Goal: Transaction & Acquisition: Purchase product/service

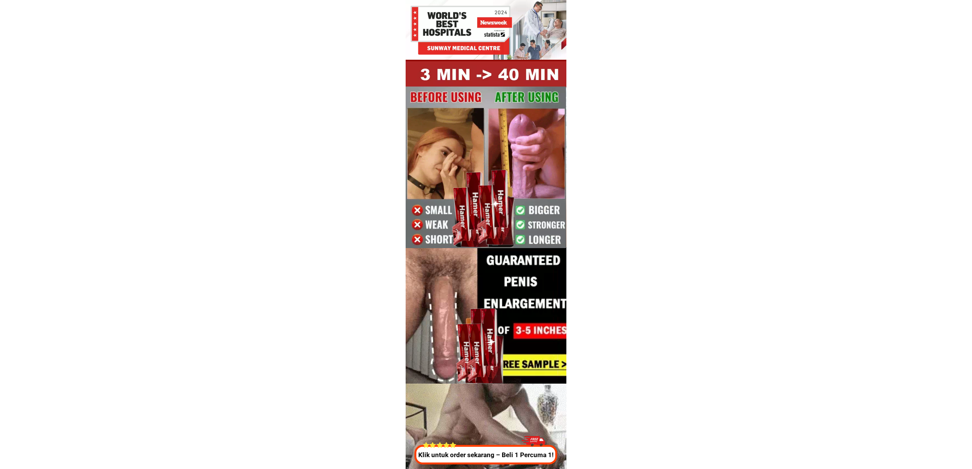
click at [531, 455] on p "Klik untuk order sekarang – Beli 1 Percuma 1!" at bounding box center [484, 455] width 146 height 10
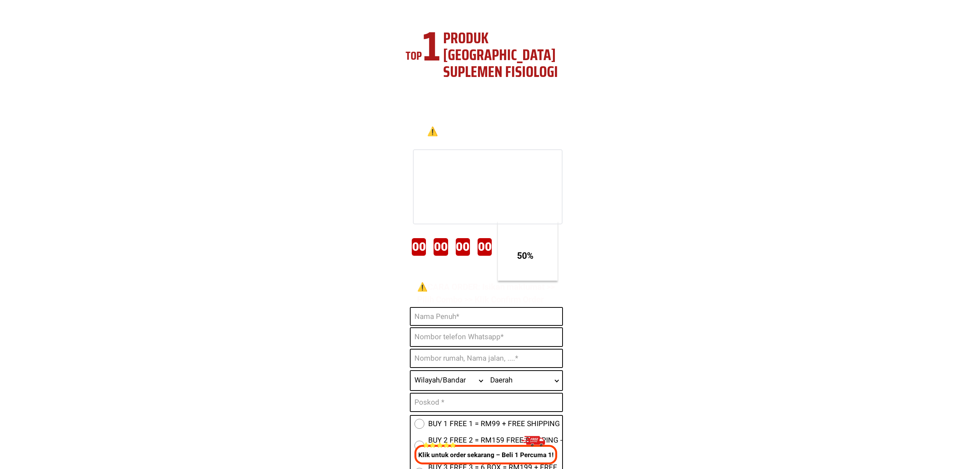
scroll to position [2846, 0]
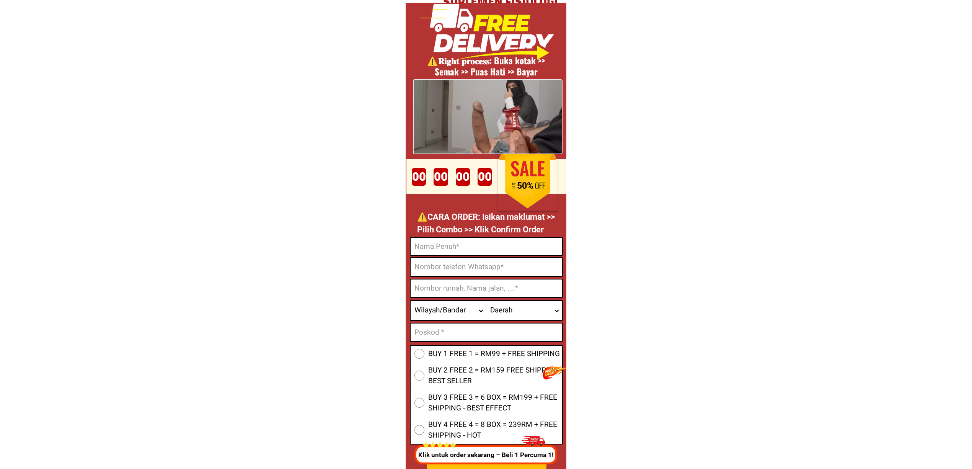
drag, startPoint x: 466, startPoint y: 258, endPoint x: 478, endPoint y: 264, distance: 12.8
click at [466, 258] on input "Input phone_number" at bounding box center [487, 267] width 152 height 18
paste input "0192623587"
type input "0192623587"
click at [438, 239] on input "Input full_name" at bounding box center [487, 246] width 152 height 17
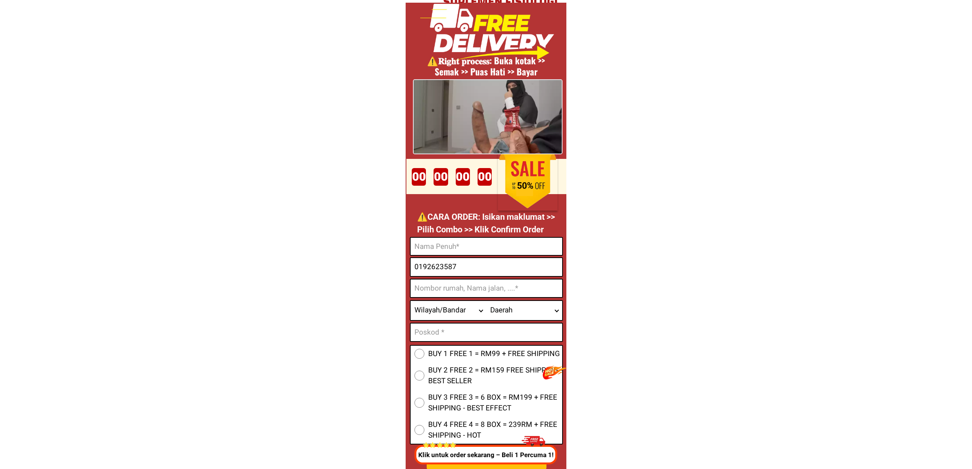
paste input "[PERSON_NAME]"
type input "[PERSON_NAME]"
click at [452, 300] on div "Wilayah/[GEOGRAPHIC_DATA] [GEOGRAPHIC_DATA] [GEOGRAPHIC_DATA] [GEOGRAPHIC_DATA]…" at bounding box center [486, 310] width 153 height 21
click at [448, 292] on input "Input address" at bounding box center [487, 288] width 152 height 18
paste input "[STREET_ADDRESS]"
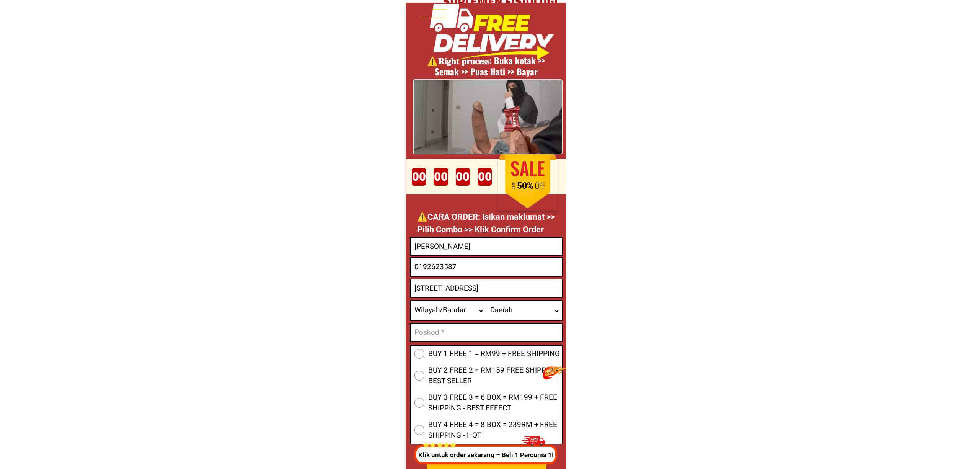
scroll to position [0, 31]
type input "[STREET_ADDRESS]"
click at [438, 310] on select "Wilayah/[GEOGRAPHIC_DATA] [GEOGRAPHIC_DATA] [GEOGRAPHIC_DATA] [GEOGRAPHIC_DATA]…" at bounding box center [449, 310] width 76 height 19
select select "60_R2932285"
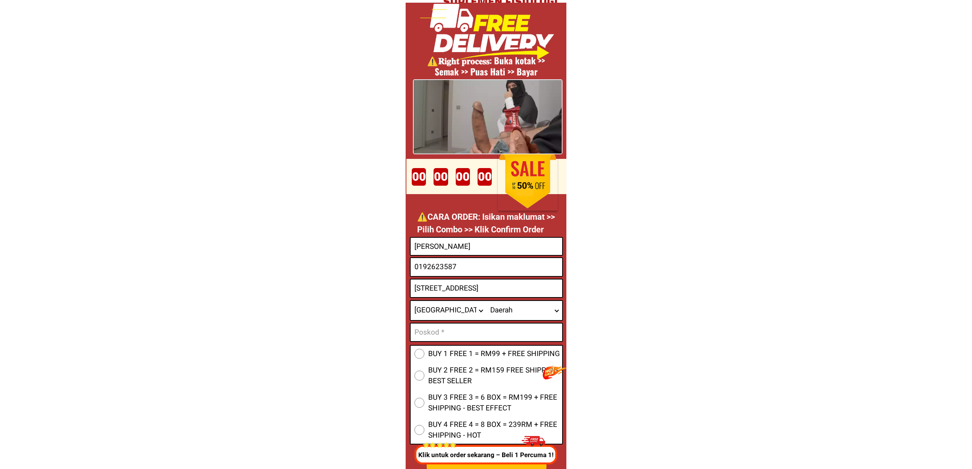
click at [411, 301] on select "Wilayah/[GEOGRAPHIC_DATA] [GEOGRAPHIC_DATA] [GEOGRAPHIC_DATA] [GEOGRAPHIC_DATA]…" at bounding box center [449, 310] width 76 height 19
click at [514, 319] on select "Daerah Ampang [GEOGRAPHIC_DATA] [GEOGRAPHIC_DATA] [GEOGRAPHIC_DATA] [GEOGRAPHIC…" at bounding box center [525, 310] width 76 height 19
select select "60_R6000052"
click at [487, 301] on select "Daerah Ampang [GEOGRAPHIC_DATA] [GEOGRAPHIC_DATA] [GEOGRAPHIC_DATA] [GEOGRAPHIC…" at bounding box center [525, 310] width 76 height 19
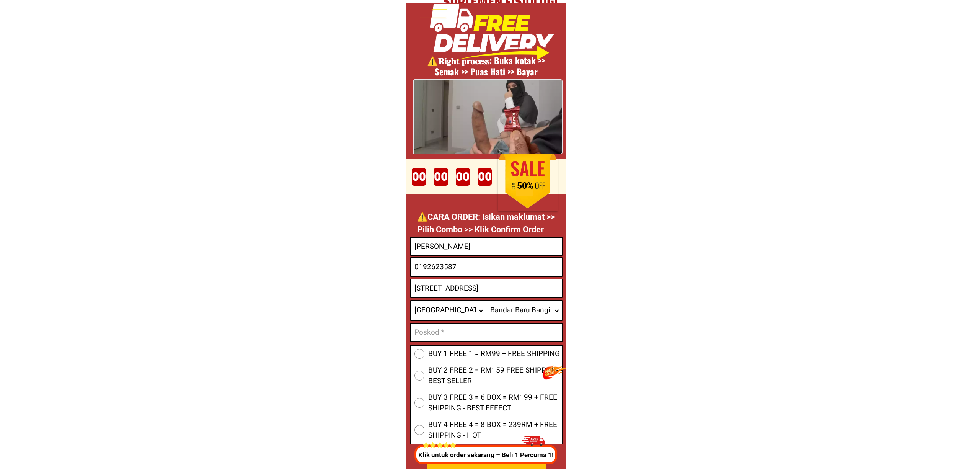
click at [527, 310] on select "Daerah Ampang [GEOGRAPHIC_DATA] [GEOGRAPHIC_DATA] [GEOGRAPHIC_DATA] [GEOGRAPHIC…" at bounding box center [525, 310] width 76 height 19
click at [487, 301] on select "Daerah Ampang [GEOGRAPHIC_DATA] [GEOGRAPHIC_DATA] [GEOGRAPHIC_DATA] [GEOGRAPHIC…" at bounding box center [525, 310] width 76 height 19
click at [464, 331] on input "Input text_input_1" at bounding box center [487, 332] width 152 height 18
paste input "53650"
type input "53650"
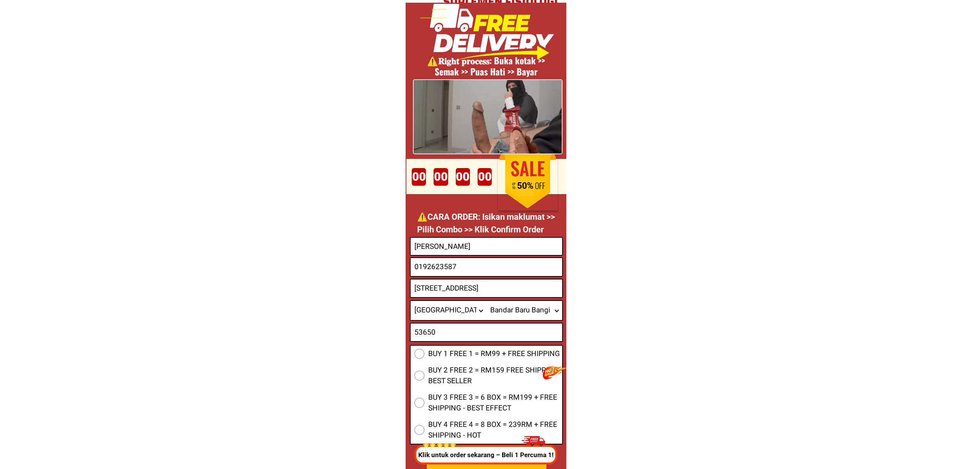
scroll to position [3096, 0]
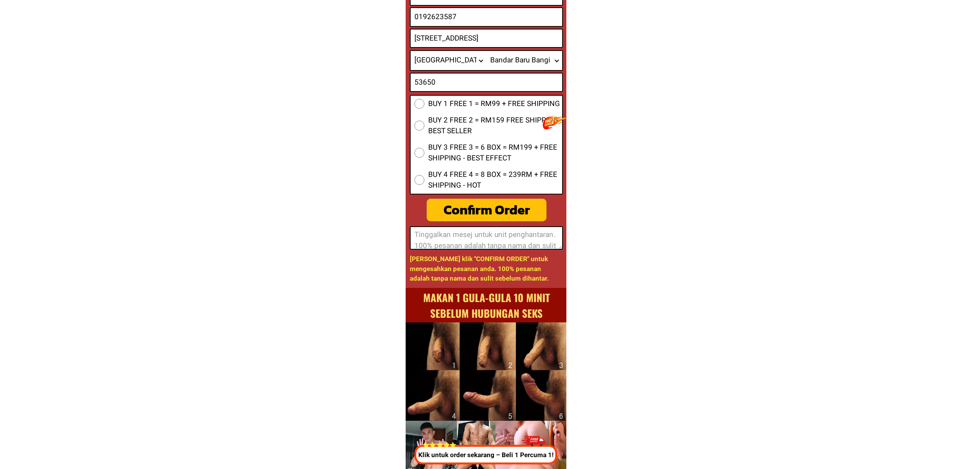
click at [484, 239] on textarea at bounding box center [487, 238] width 152 height 22
paste textarea "Sila call hantar waktu selepas jam 15.00 petang.saya tunggu penghantaran."
type textarea "Sila call hantar waktu selepas jam 15.00 petang.saya tunggu penghantaran."
click at [487, 243] on textarea "Sila call hantar waktu selepas jam 15.00 petang.saya tunggu penghantaran." at bounding box center [487, 238] width 152 height 22
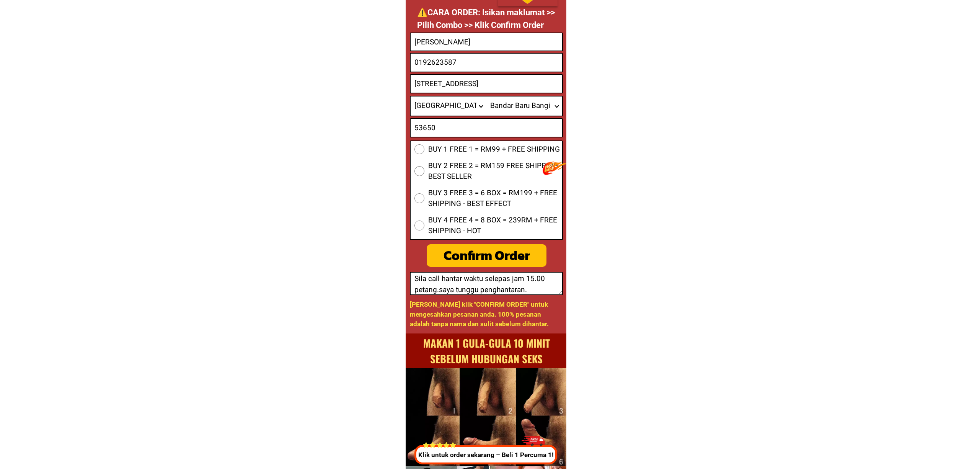
scroll to position [3045, 0]
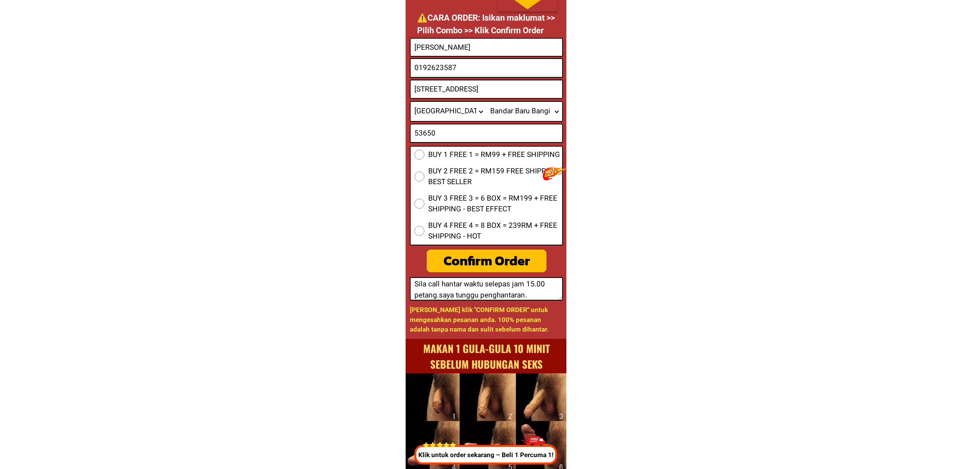
click at [444, 158] on span "BUY 1 FREE 1 = RM99 + FREE SHIPPING" at bounding box center [494, 154] width 132 height 11
click at [425, 158] on input "BUY 1 FREE 1 = RM99 + FREE SHIPPING" at bounding box center [420, 155] width 10 height 10
click at [487, 261] on div "Confirm Order" at bounding box center [486, 260] width 127 height 21
radio input "true"
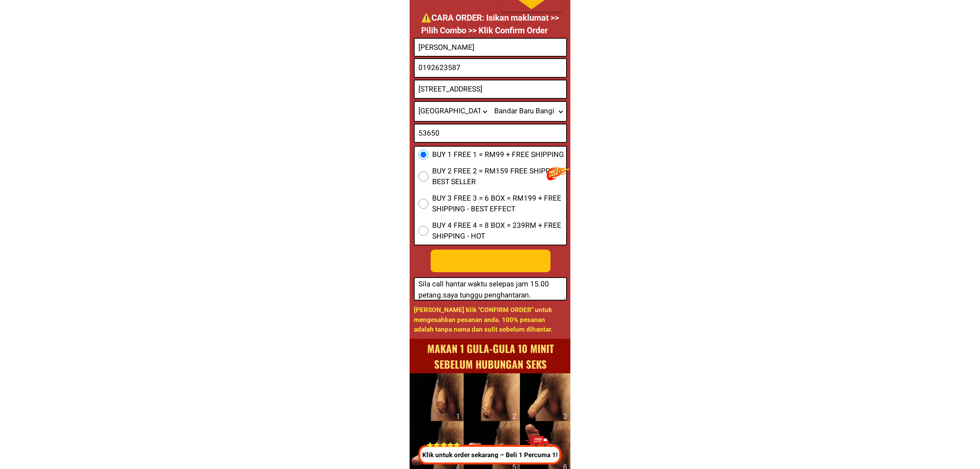
scroll to position [0, 0]
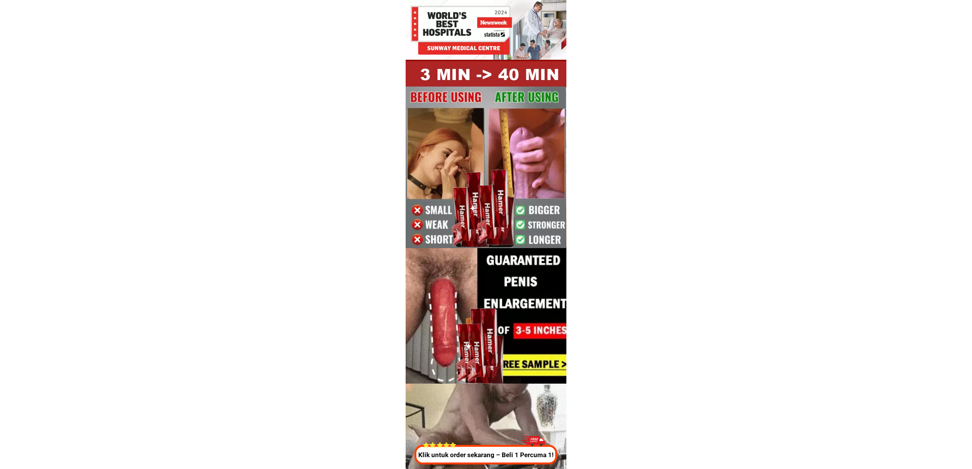
click at [530, 452] on div at bounding box center [534, 441] width 24 height 21
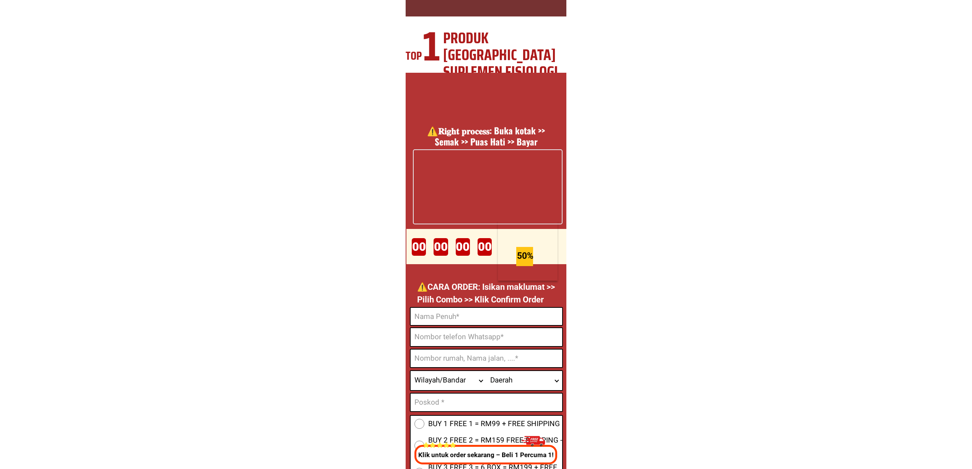
scroll to position [2846, 0]
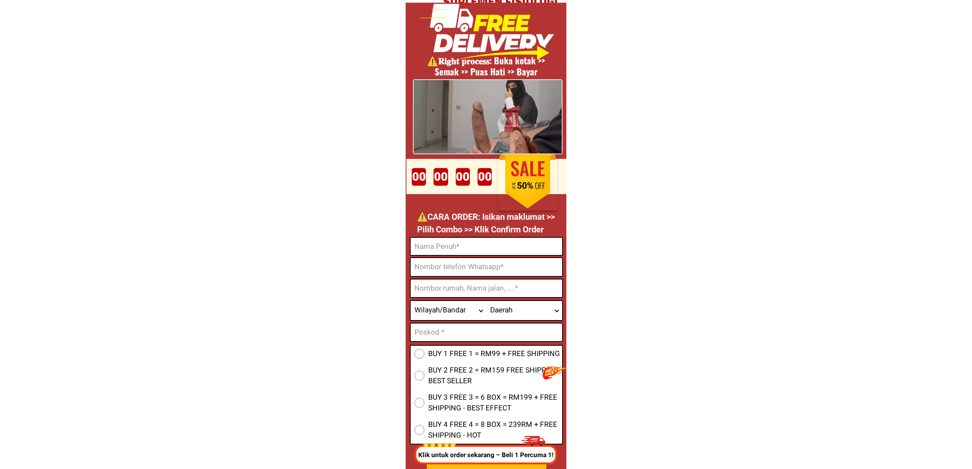
click at [506, 240] on input "Input full_name" at bounding box center [487, 246] width 152 height 17
paste input "Sujak Ngadiman"
type input "Sujak Ngadiman"
drag, startPoint x: 490, startPoint y: 265, endPoint x: 516, endPoint y: 276, distance: 27.8
click at [490, 265] on input "Input phone_number" at bounding box center [487, 267] width 152 height 18
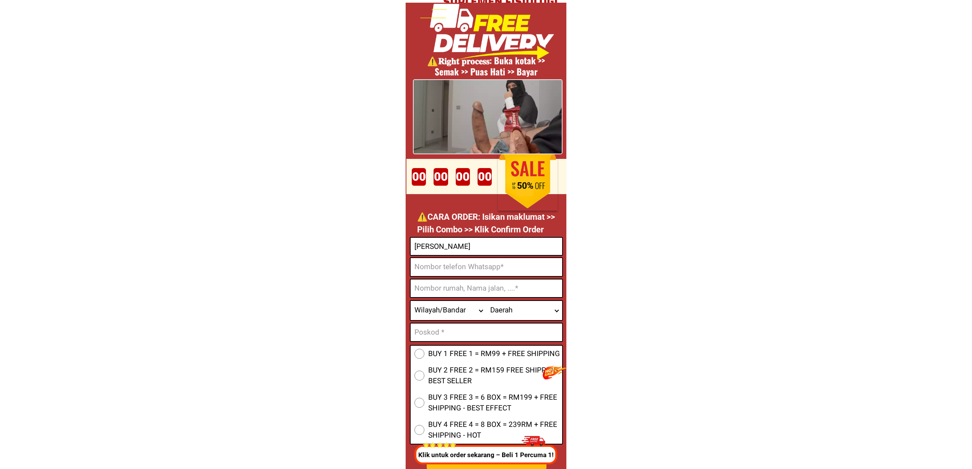
paste input "0177128566"
type input "0177128566"
click at [465, 285] on input "Input address" at bounding box center [487, 288] width 152 height 18
paste input "23B jln sempadan off jln belia kg melayu majide, Johor"
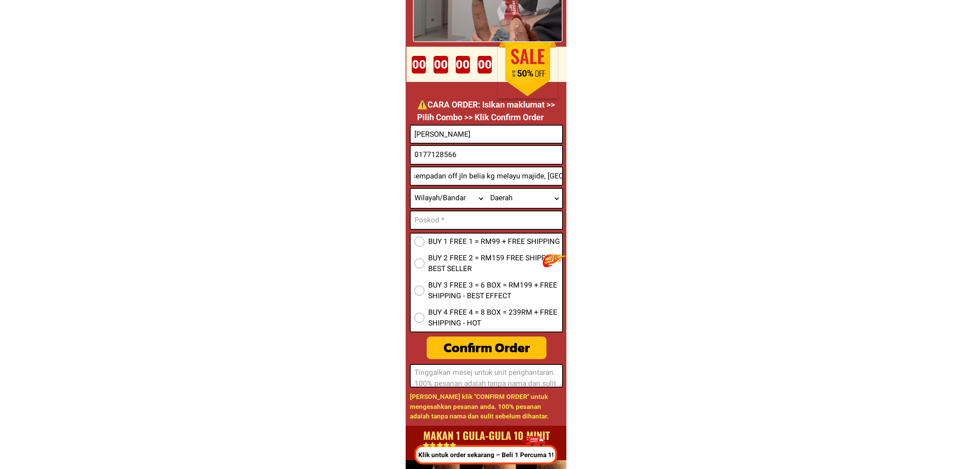
scroll to position [2948, 0]
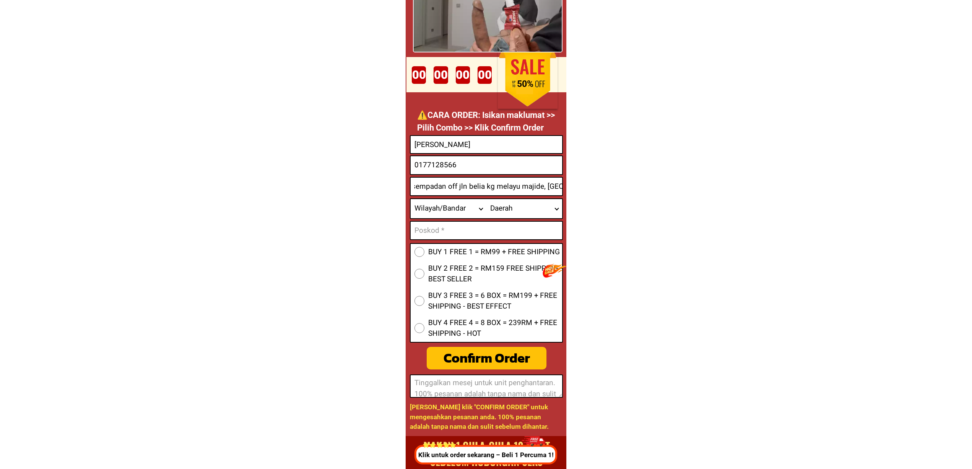
type input "23B jln sempadan off jln belia kg melayu majide, Johor"
click at [448, 207] on select "Wilayah/[GEOGRAPHIC_DATA] [GEOGRAPHIC_DATA] [GEOGRAPHIC_DATA] [GEOGRAPHIC_DATA]…" at bounding box center [449, 208] width 76 height 19
click at [492, 235] on input "Input text_input_1" at bounding box center [487, 231] width 152 height 18
click at [458, 204] on select "Wilayah/[GEOGRAPHIC_DATA] [GEOGRAPHIC_DATA] [GEOGRAPHIC_DATA] [GEOGRAPHIC_DATA]…" at bounding box center [449, 208] width 76 height 19
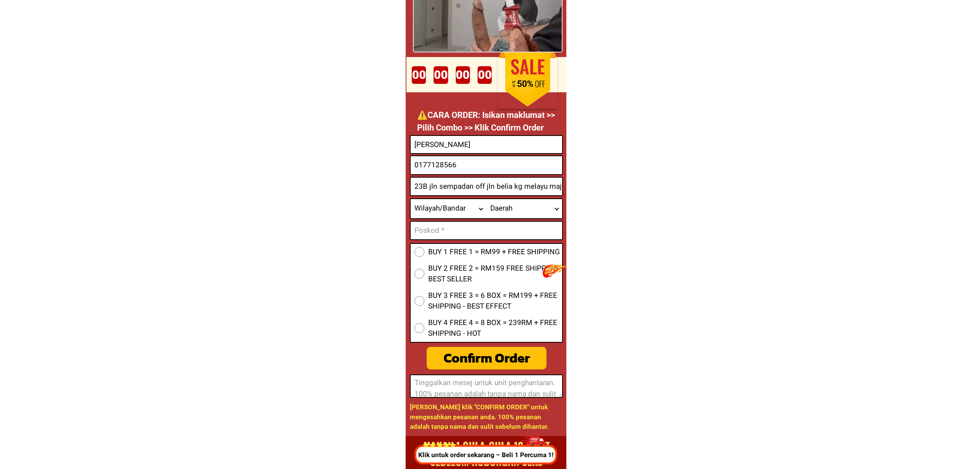
select select "60_R2939653"
click at [411, 199] on select "Wilayah/[GEOGRAPHIC_DATA] [GEOGRAPHIC_DATA] [GEOGRAPHIC_DATA] [GEOGRAPHIC_DATA]…" at bounding box center [449, 208] width 76 height 19
click at [512, 184] on input "23B jln sempadan off jln belia kg melayu majide, Johor" at bounding box center [487, 187] width 152 height 18
paste input "“23B Jalan Sempadan off Jalan Belia, Kampung Melayu Majidee, Johor”"
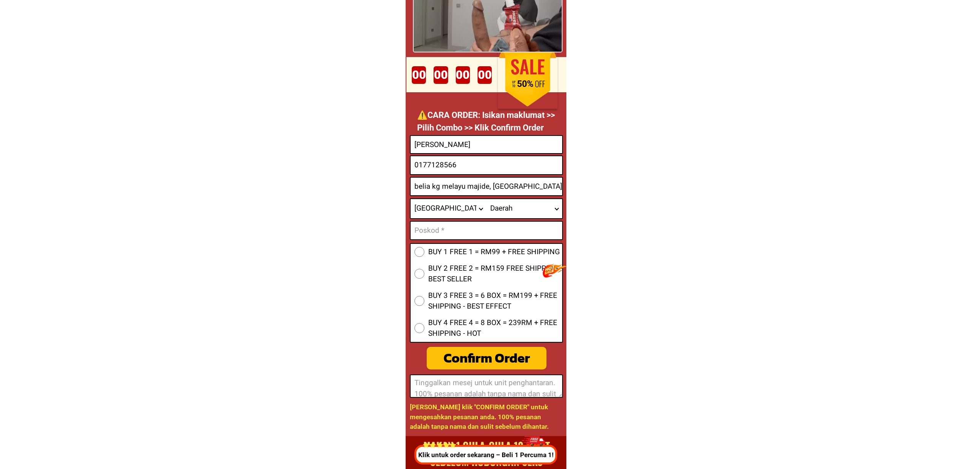
scroll to position [0, 28]
click at [544, 180] on input "23B jln sempadan off jln belia kg melayu majide, Johor" at bounding box center [487, 187] width 152 height 18
paste input "“23B Jalan Sempadan off Jalan Belia, Kampung Melayu Majidee, Johor”"
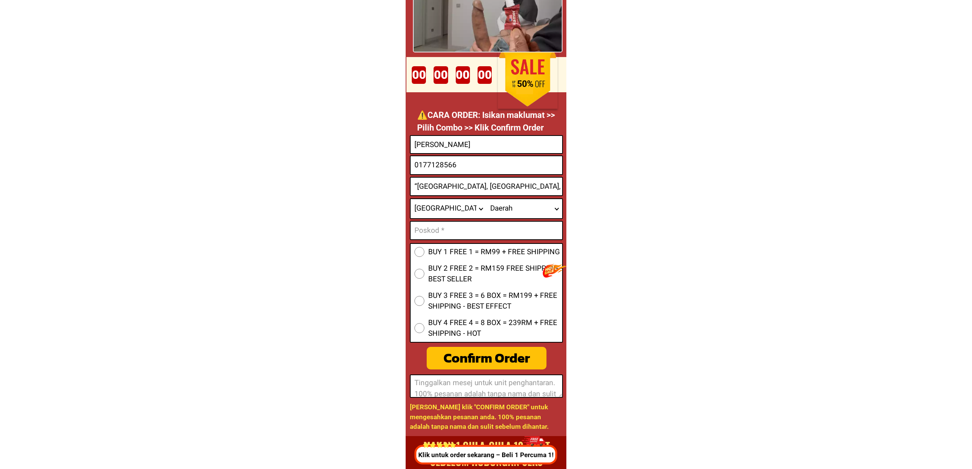
click at [417, 181] on input "“23B Jalan Sempadan off Jalan Belia, Kampung Melayu Majidee, Johor”" at bounding box center [487, 187] width 152 height 18
click at [500, 186] on input "23B Jalan Sempadan off Jalan Belia, Kampung Melayu Majidee, Johor”" at bounding box center [487, 187] width 152 height 18
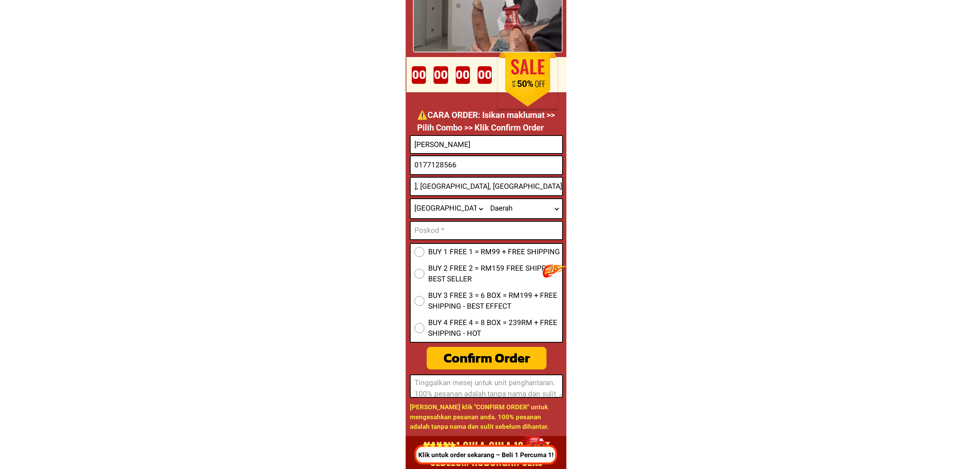
scroll to position [0, 77]
type input "23B Jalan Sempadan off Jalan Belia, Kampung Melayu Majidee, Johor"
click at [518, 230] on input "Input text_input_1" at bounding box center [487, 231] width 152 height 18
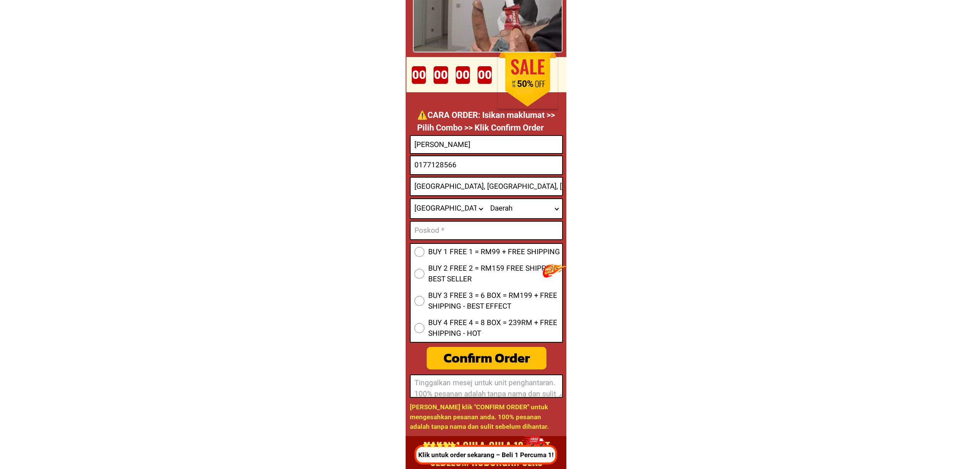
click at [511, 215] on select "Daerah Ayer Baloi Ayer Hitam Ayer Tawar 2 Bandar Dato' Onn Bandar Penawar Banda…" at bounding box center [525, 208] width 76 height 19
click at [524, 226] on input "Input text_input_1" at bounding box center [487, 231] width 152 height 18
click at [415, 248] on input "BUY 1 FREE 1 = RM99 + FREE SHIPPING" at bounding box center [420, 252] width 10 height 10
radio input "true"
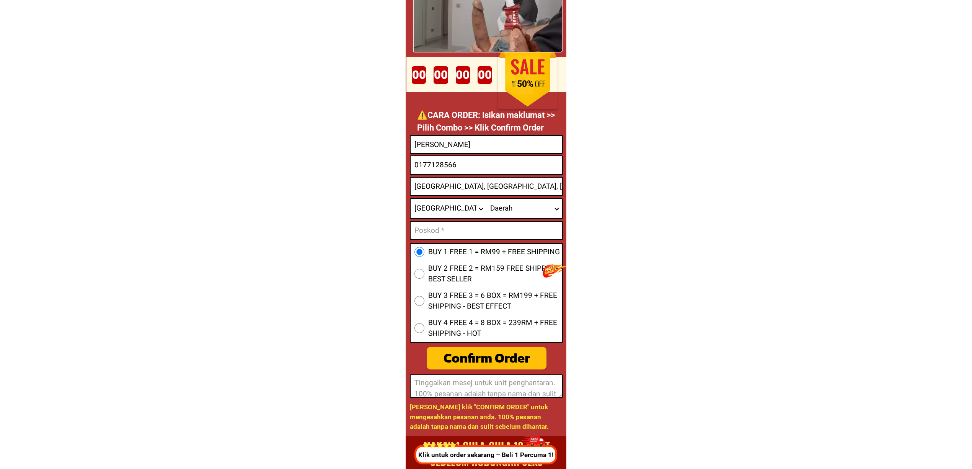
click at [436, 233] on input "Input text_input_1" at bounding box center [487, 231] width 152 height 18
type input "m"
type input "."
click at [475, 348] on div "Confirm Order" at bounding box center [487, 358] width 120 height 20
radio input "true"
